Goal: Information Seeking & Learning: Learn about a topic

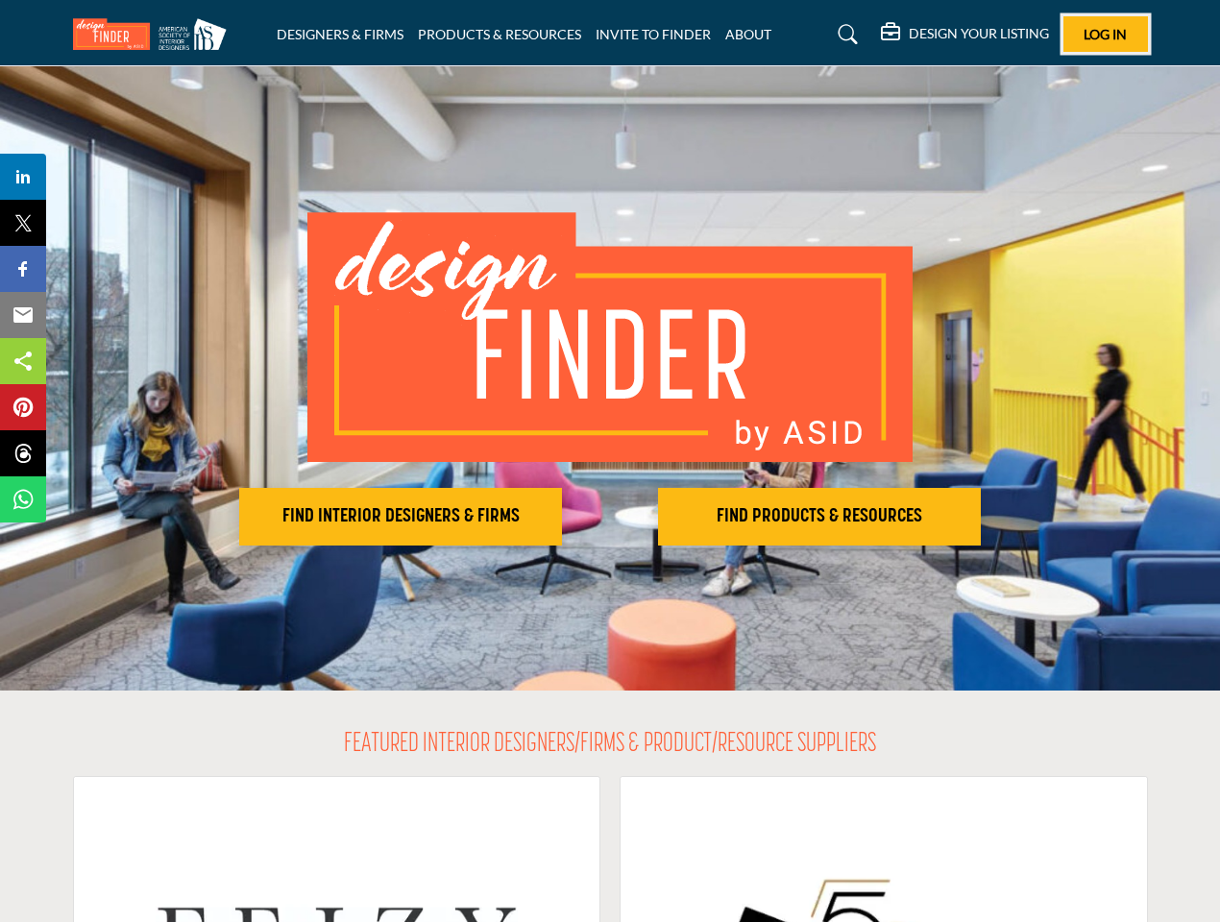
click at [1105, 34] on span "Log In" at bounding box center [1104, 34] width 43 height 16
click at [400, 517] on h2 "FIND INTERIOR DESIGNERS & FIRMS" at bounding box center [400, 516] width 311 height 23
click at [819, 517] on h2 "FIND PRODUCTS & RESOURCES" at bounding box center [819, 516] width 311 height 23
click at [23, 177] on span "Share" at bounding box center [32, 176] width 55 height 23
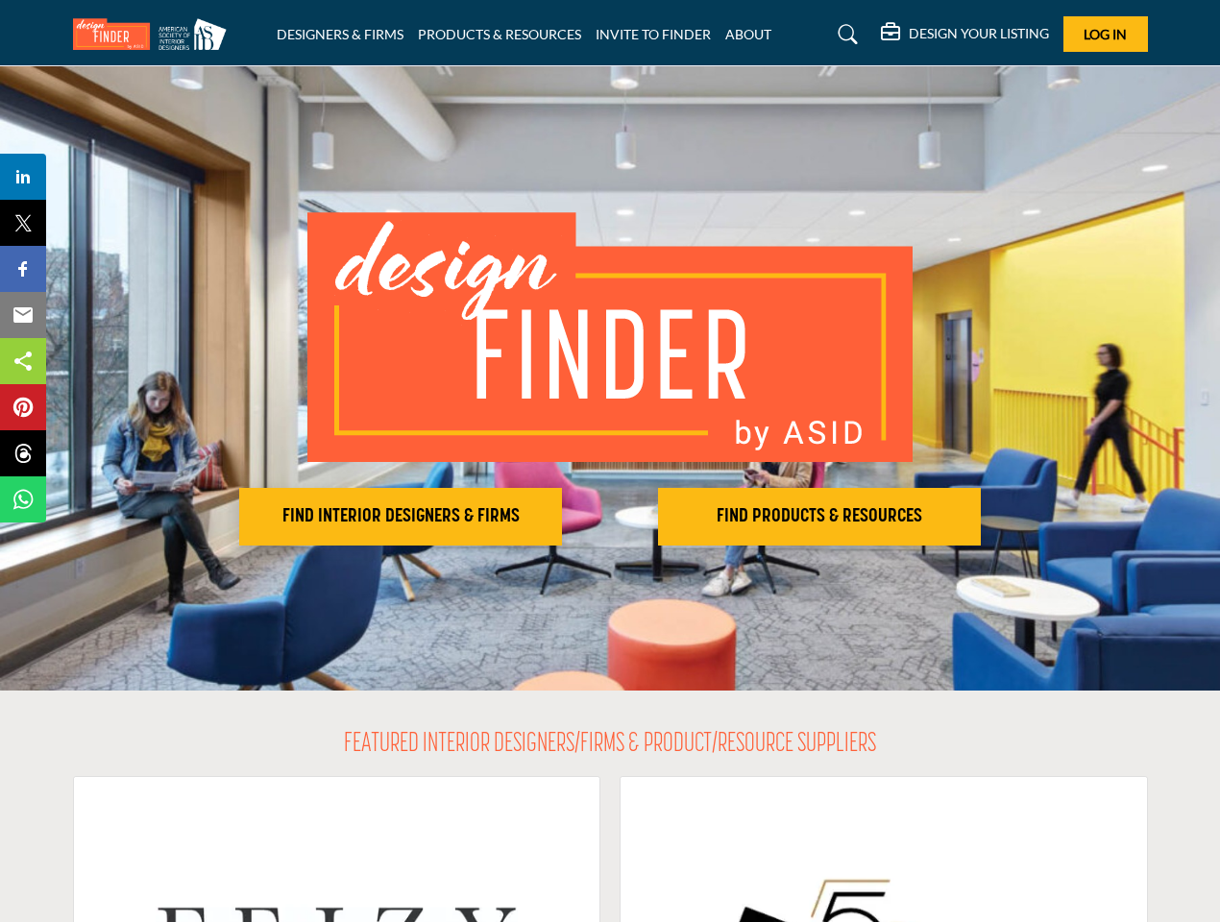
click at [23, 223] on span "Tweet" at bounding box center [32, 222] width 55 height 23
click at [23, 269] on span "Share" at bounding box center [32, 268] width 55 height 23
click at [23, 315] on span "Email" at bounding box center [31, 314] width 53 height 23
click at [23, 361] on span "Share" at bounding box center [32, 361] width 55 height 23
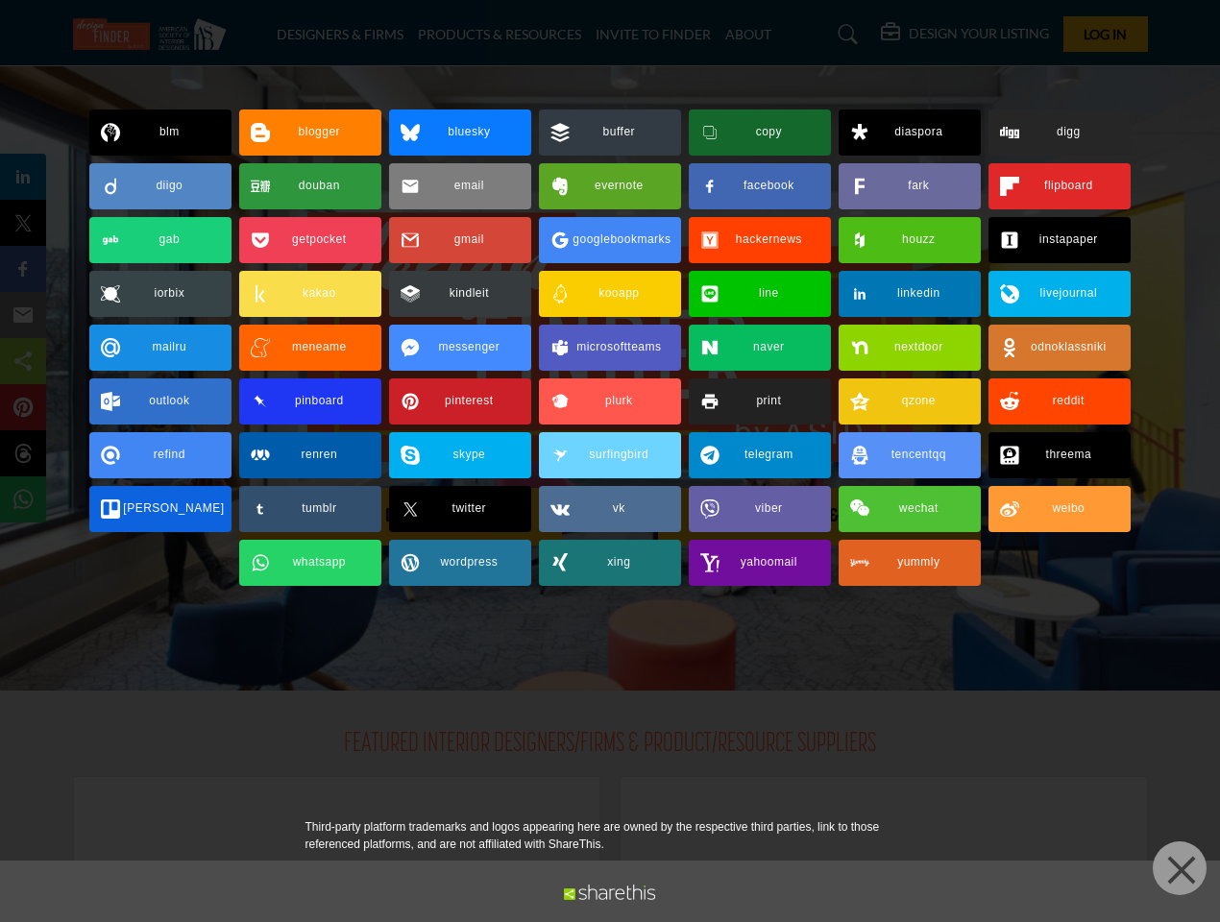
click at [23, 407] on div at bounding box center [610, 461] width 1220 height 922
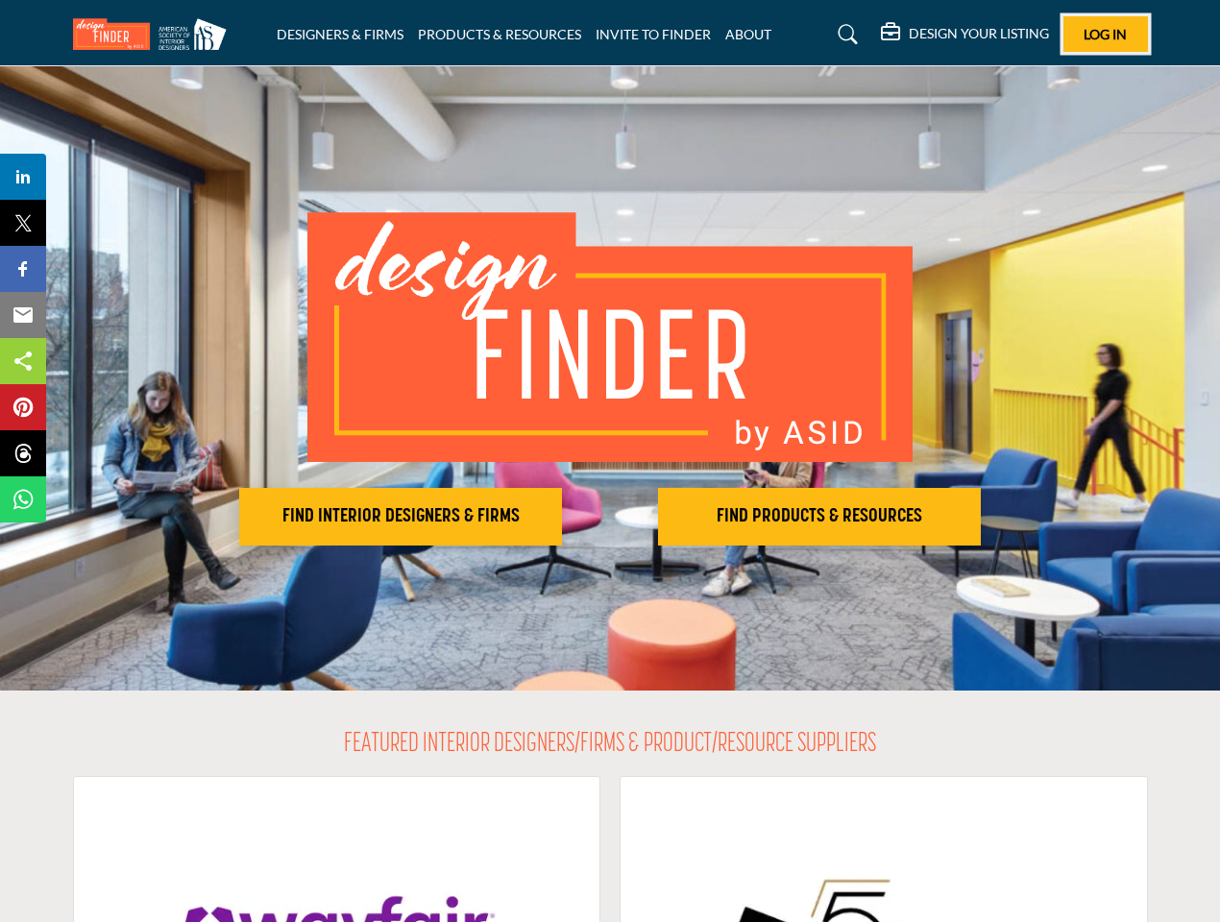
click at [1105, 34] on span "Log In" at bounding box center [1104, 34] width 43 height 16
click at [400, 517] on h2 "FIND INTERIOR DESIGNERS & FIRMS" at bounding box center [400, 516] width 311 height 23
click at [819, 517] on h2 "FIND PRODUCTS & RESOURCES" at bounding box center [819, 516] width 311 height 23
click at [23, 177] on span "Share" at bounding box center [32, 176] width 55 height 23
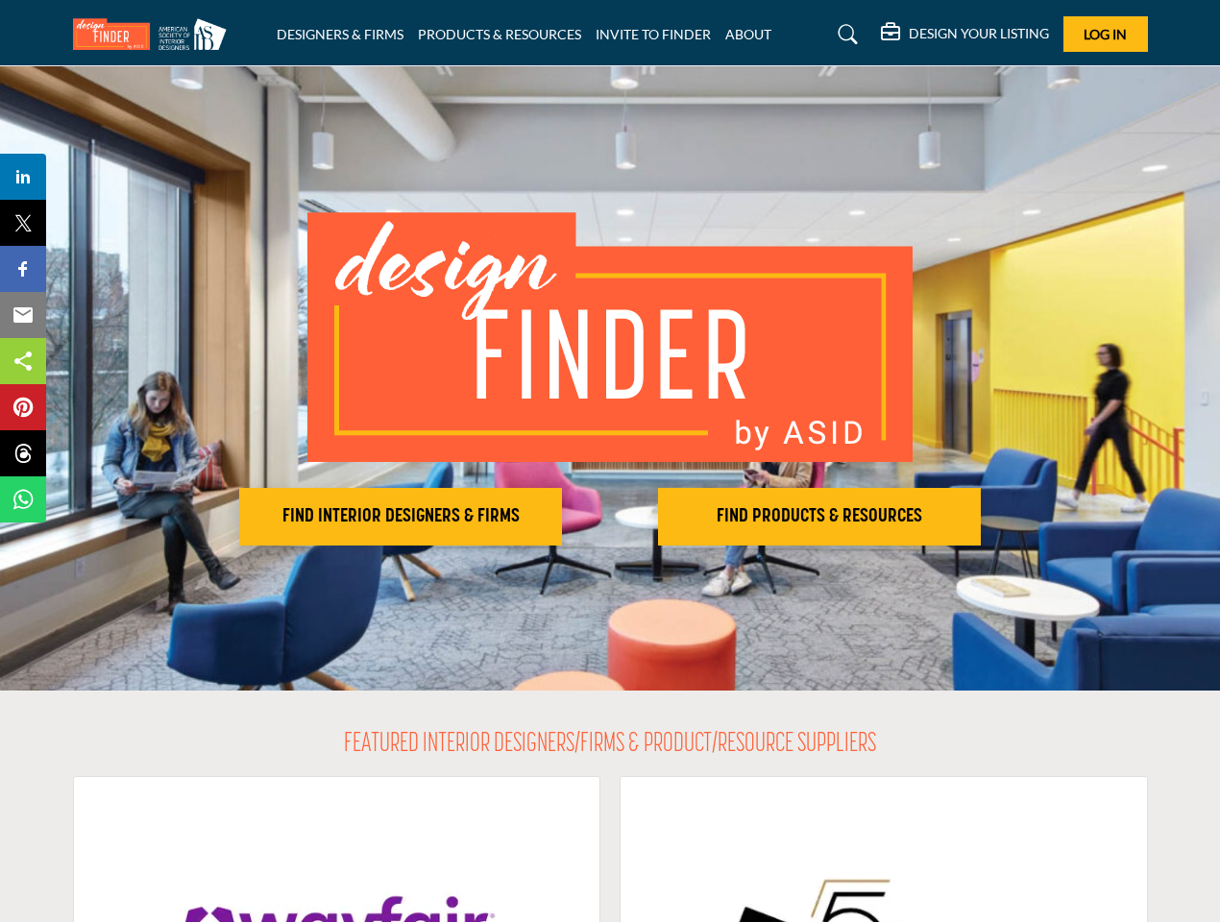
click at [23, 223] on span "Tweet" at bounding box center [32, 222] width 55 height 23
click at [23, 269] on span "Share" at bounding box center [32, 268] width 55 height 23
